Goal: Navigation & Orientation: Find specific page/section

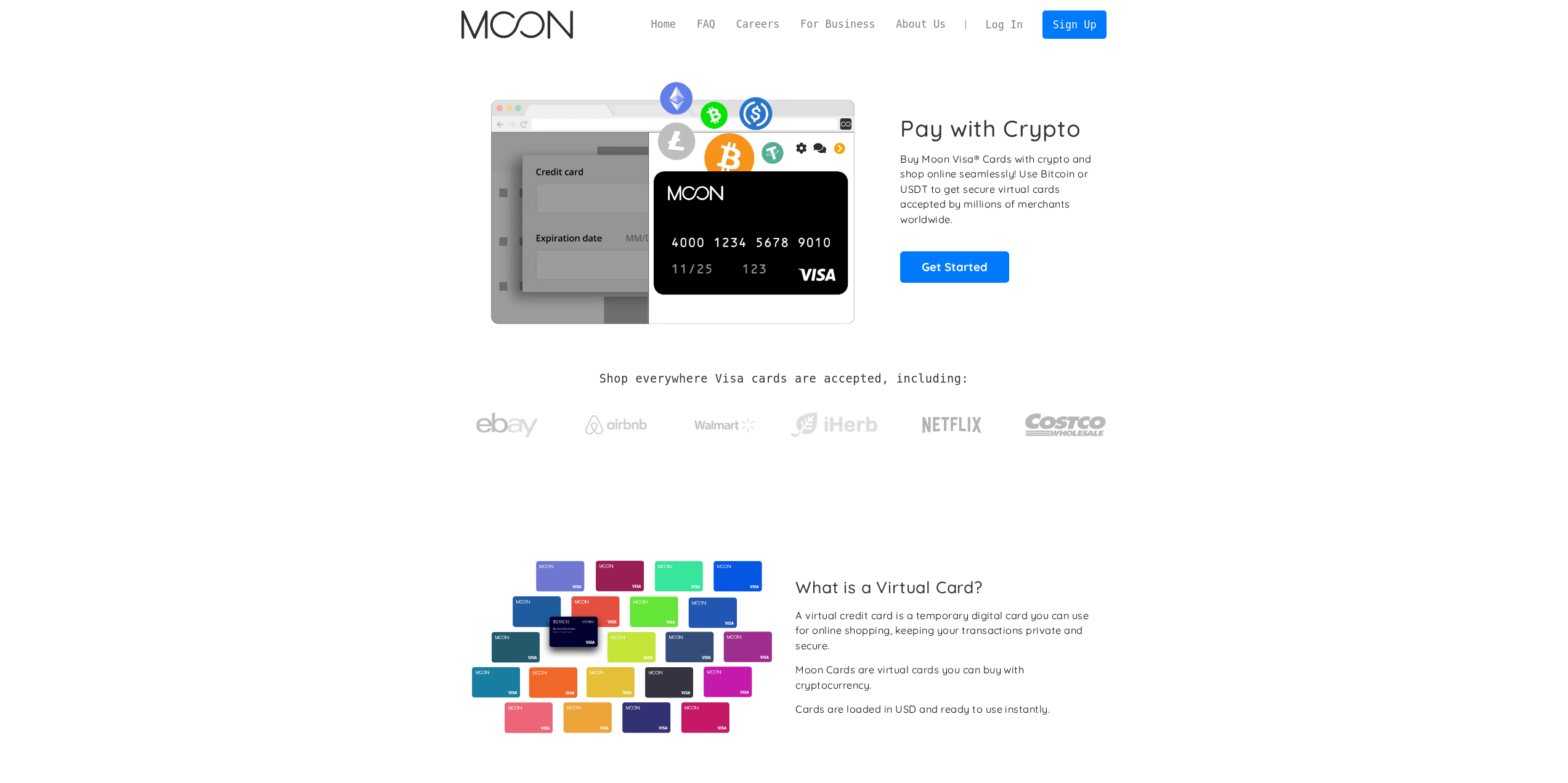
click at [1003, 30] on link "Log In" at bounding box center [1004, 24] width 58 height 27
